Goal: Navigation & Orientation: Find specific page/section

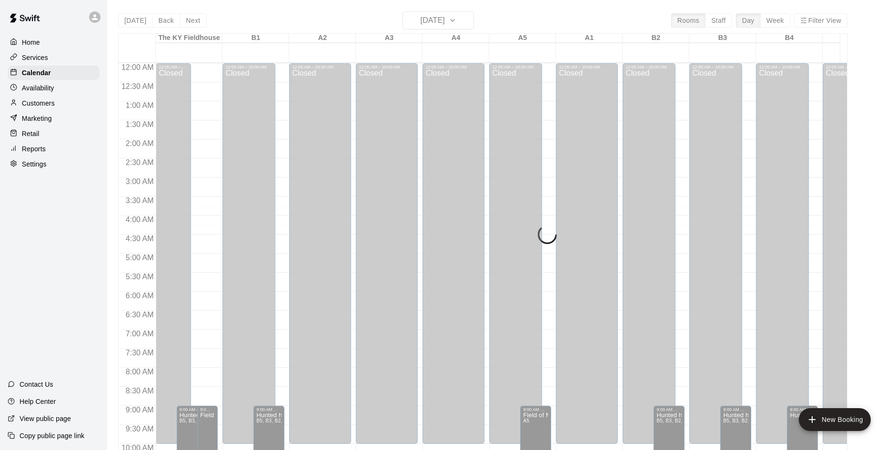
scroll to position [453, 203]
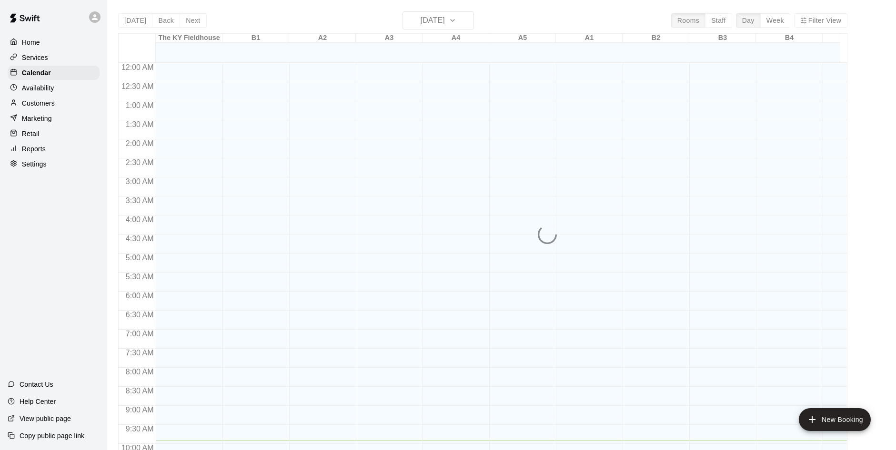
scroll to position [378, 0]
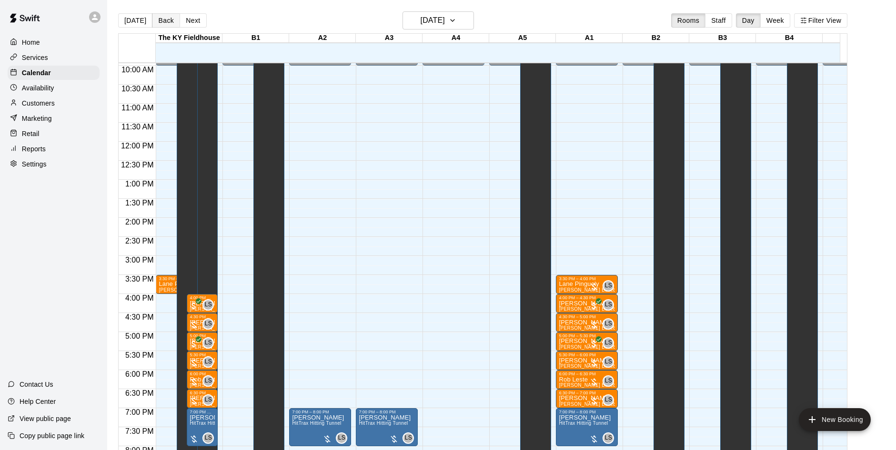
click at [166, 20] on button "Back" at bounding box center [166, 20] width 28 height 14
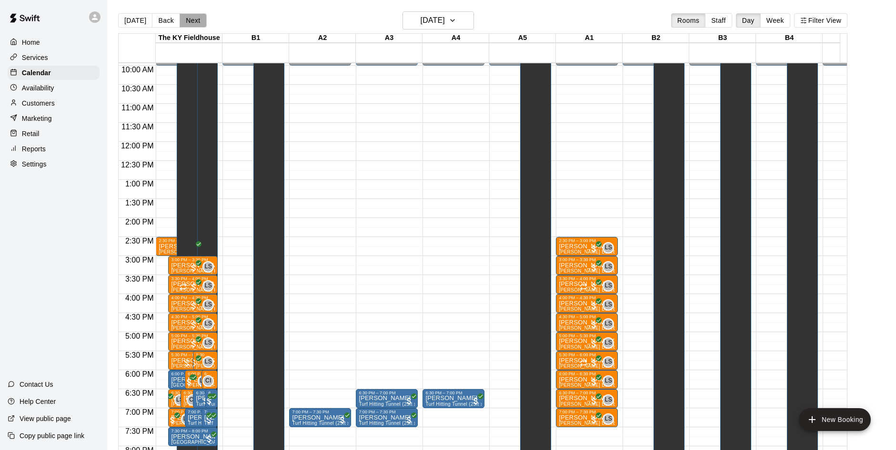
click at [187, 23] on button "Next" at bounding box center [192, 20] width 27 height 14
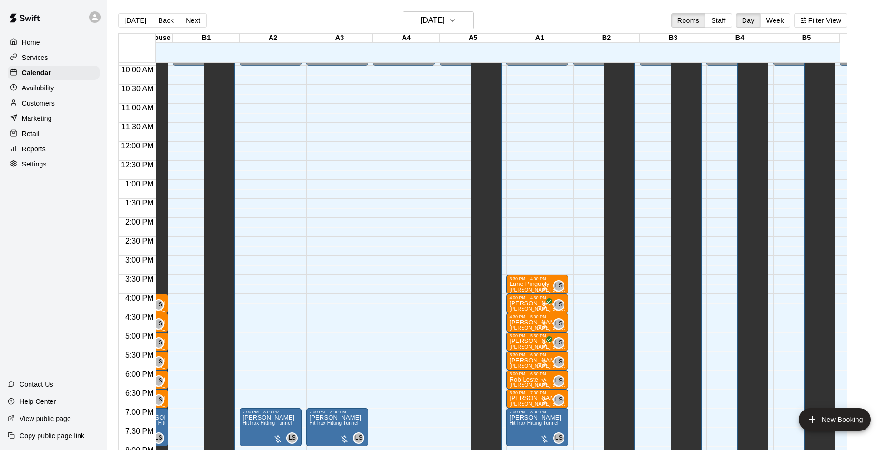
scroll to position [0, 31]
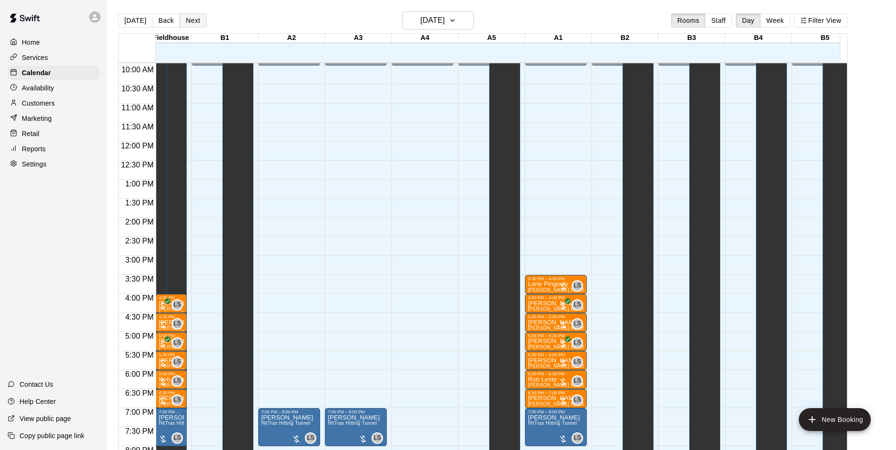
click at [187, 22] on button "Next" at bounding box center [192, 20] width 27 height 14
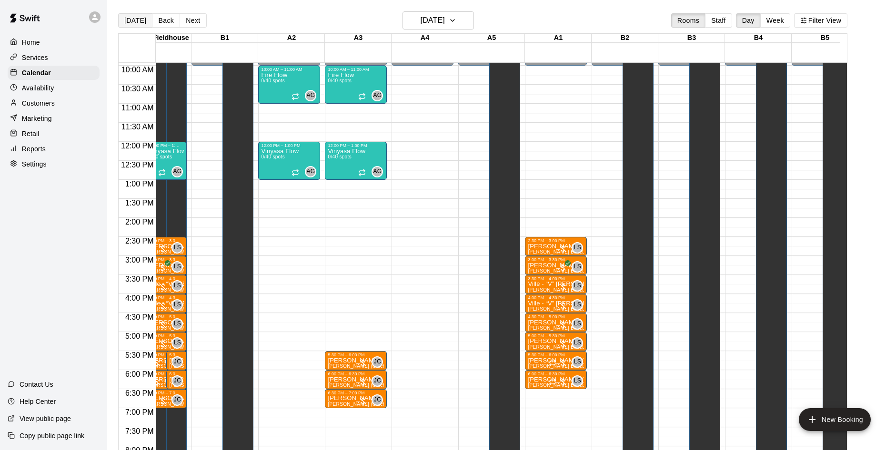
click at [139, 23] on button "[DATE]" at bounding box center [135, 20] width 34 height 14
